Goal: Task Accomplishment & Management: Manage account settings

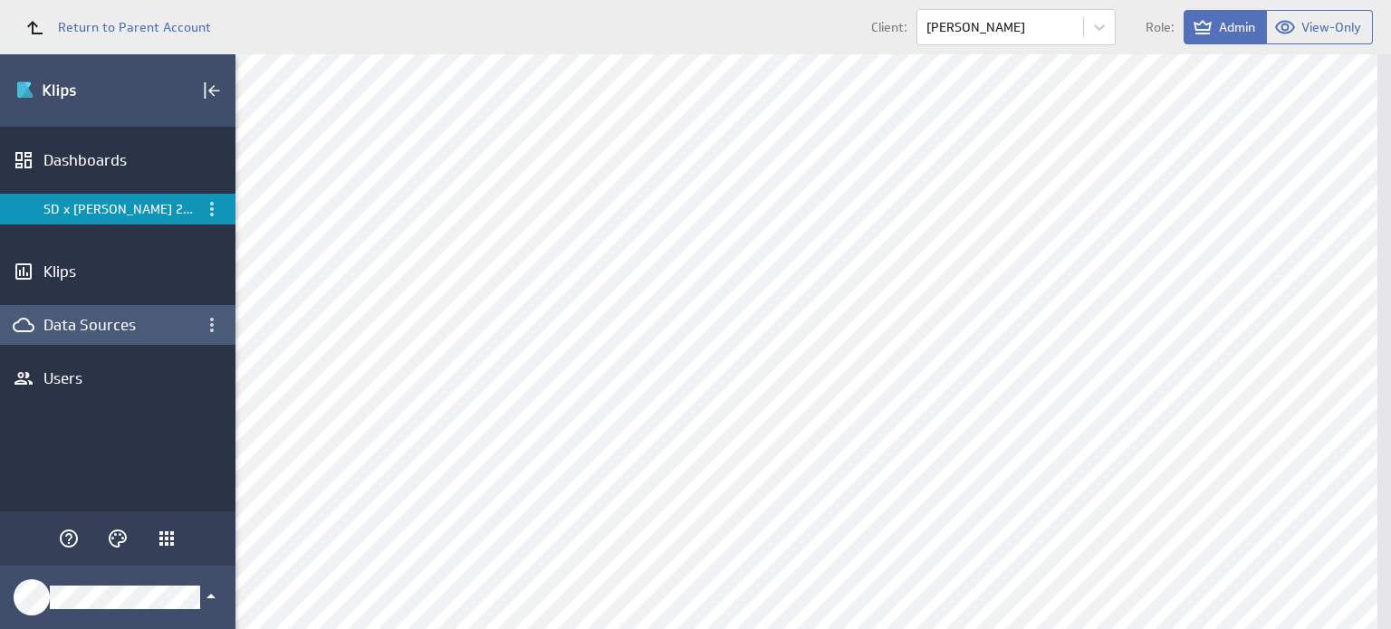
click at [127, 321] on div "Data Sources" at bounding box center [117, 325] width 148 height 20
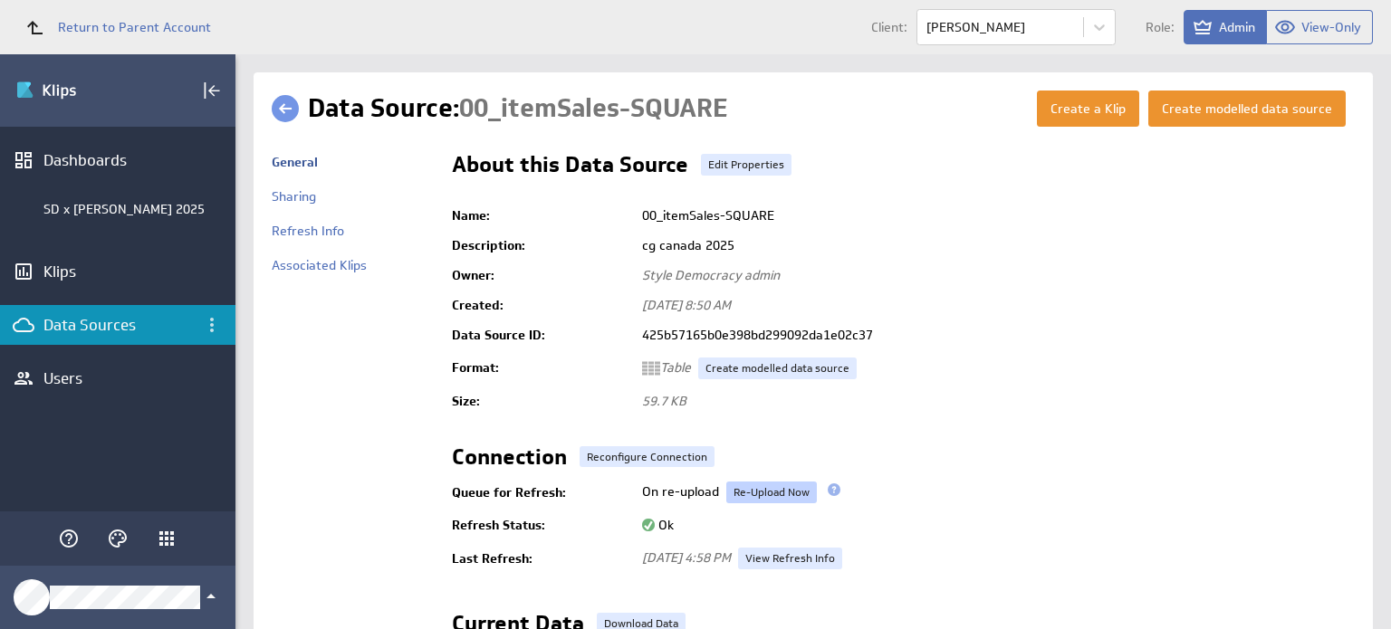
click at [771, 488] on link "Re-Upload Now" at bounding box center [771, 493] width 91 height 22
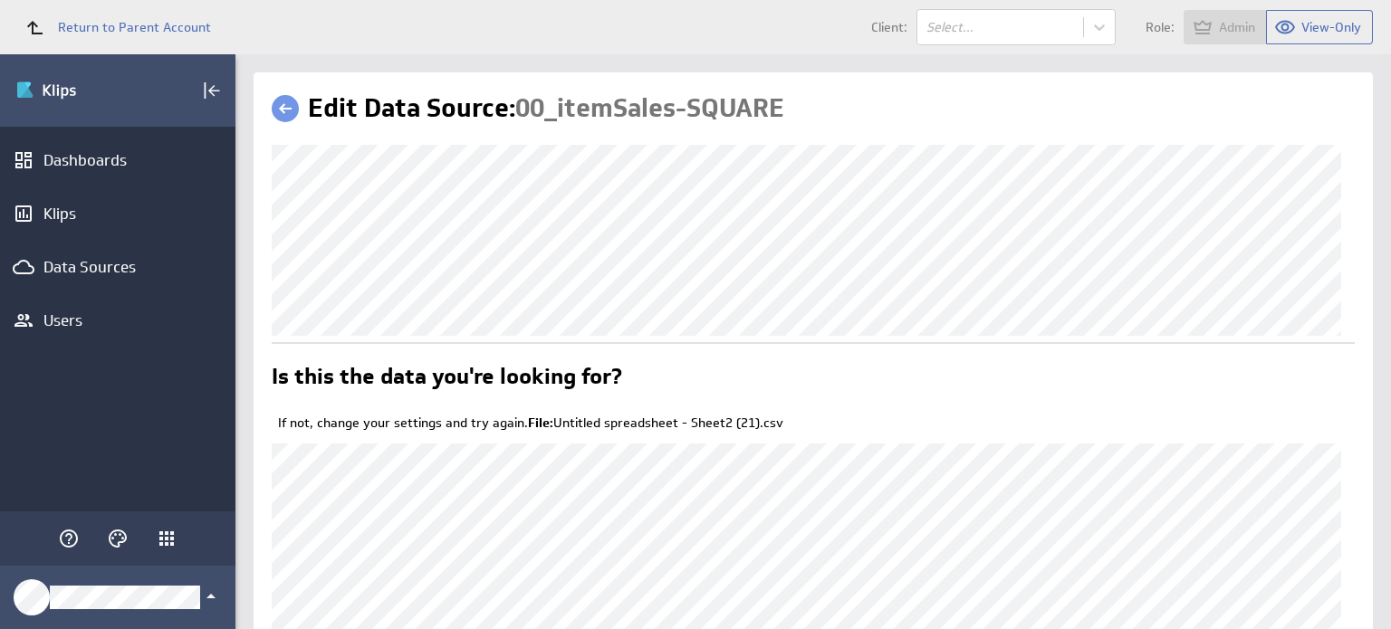
scroll to position [210, 0]
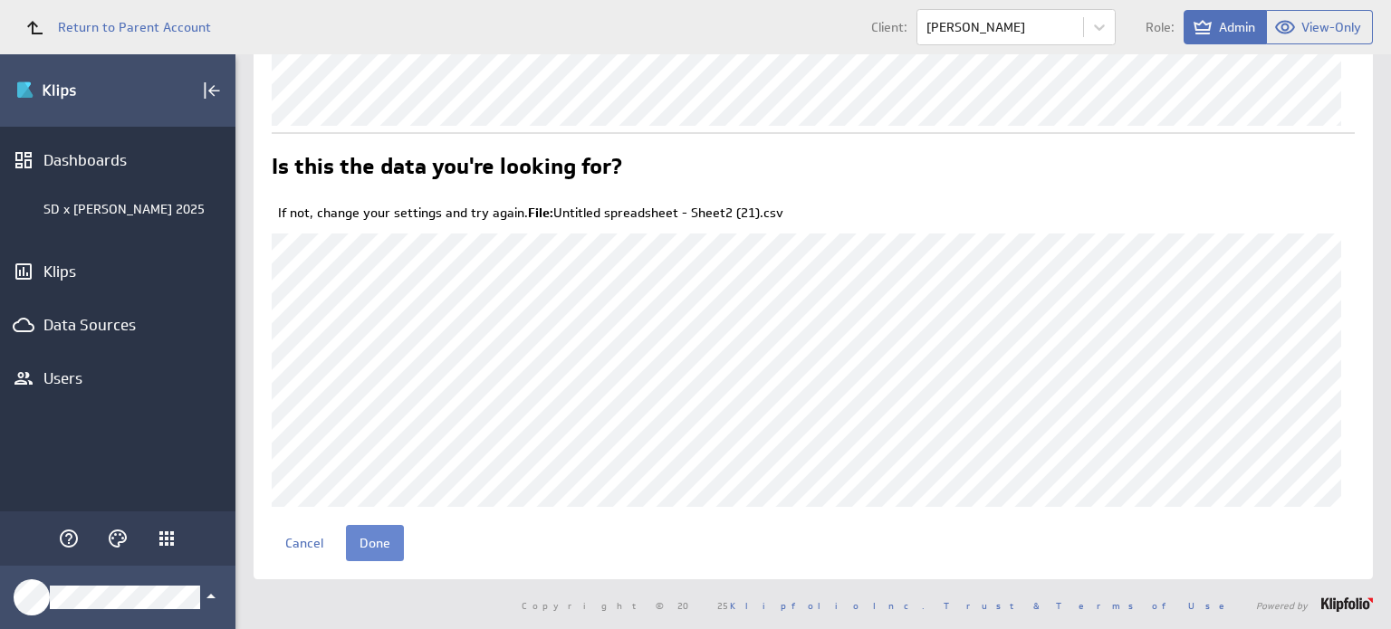
click at [389, 553] on input "Done" at bounding box center [375, 543] width 58 height 36
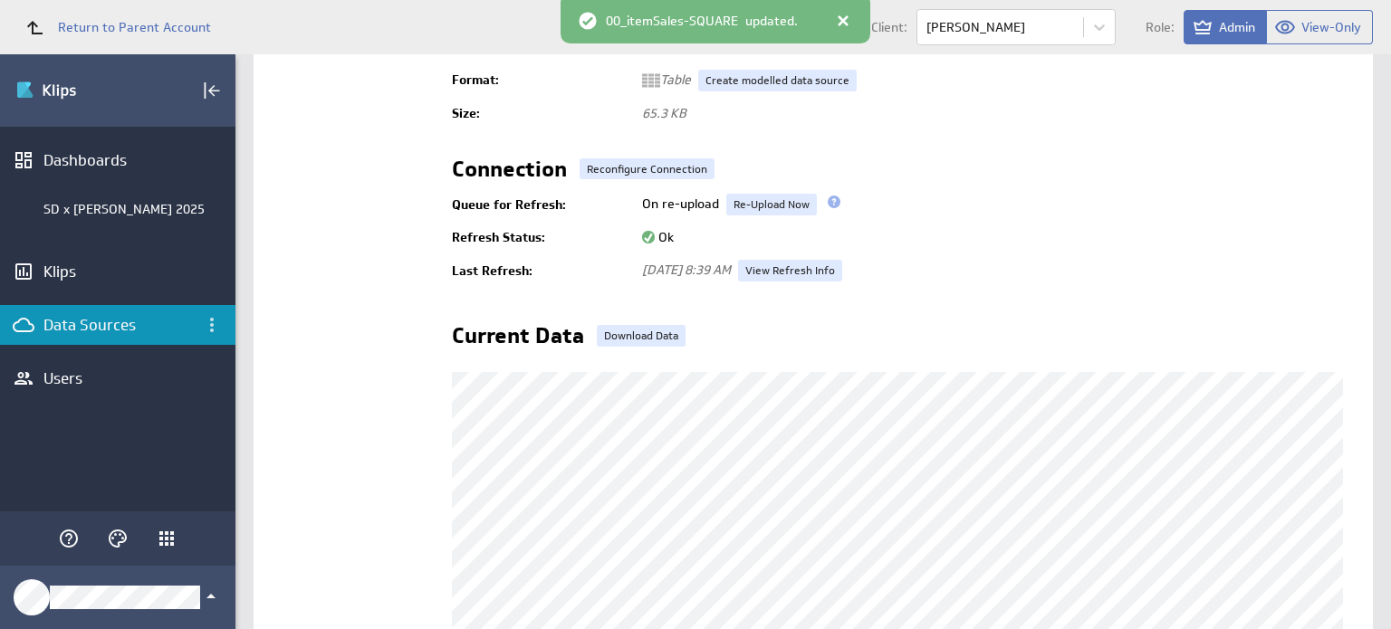
scroll to position [554, 0]
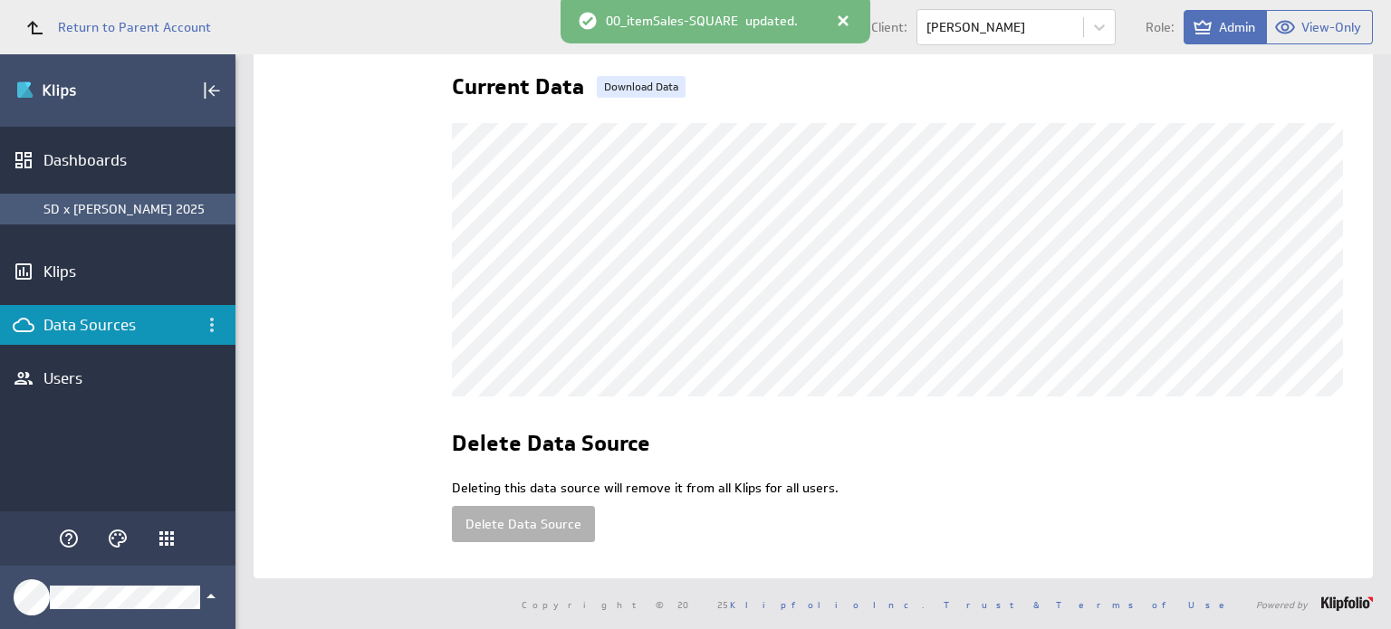
click at [134, 208] on div "SD x [PERSON_NAME] 2025" at bounding box center [134, 209] width 183 height 16
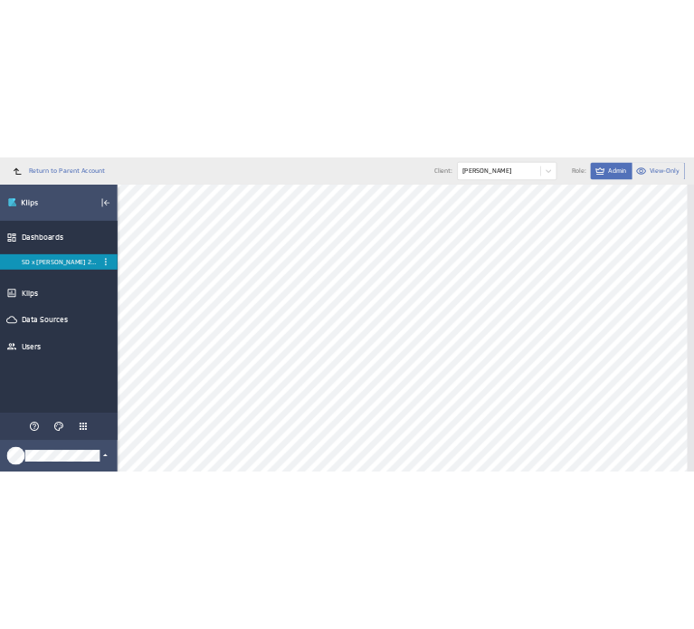
scroll to position [235, 0]
